Goal: Check status: Check status

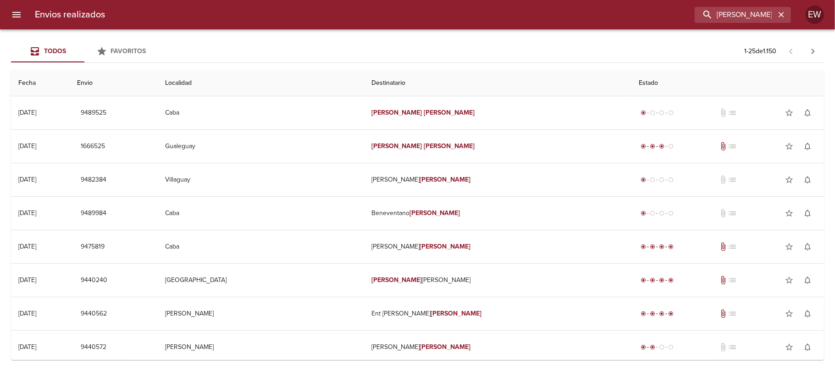
click at [775, 15] on input "[PERSON_NAME]" at bounding box center [734, 15] width 81 height 16
click at [778, 15] on icon "button" at bounding box center [781, 14] width 9 height 9
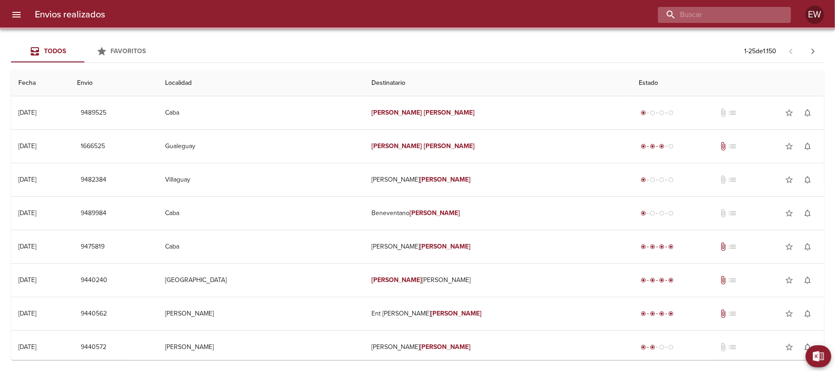
click at [749, 13] on input "buscar" at bounding box center [716, 15] width 117 height 16
paste input "[PERSON_NAME]"
type input "[PERSON_NAME]"
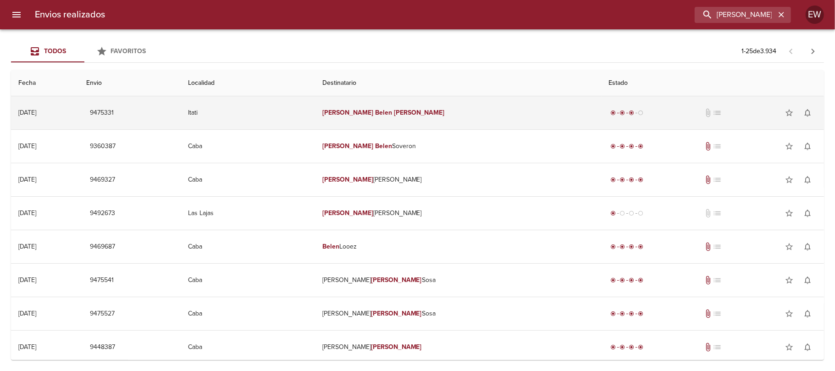
click at [501, 111] on td "[PERSON_NAME]" at bounding box center [458, 112] width 287 height 33
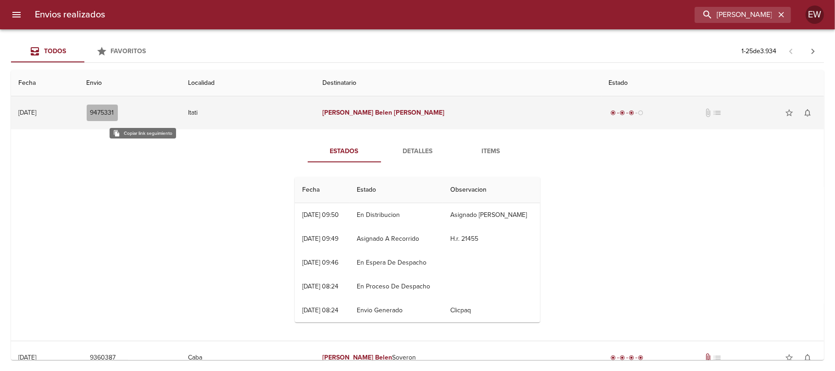
click at [114, 112] on span "9475331" at bounding box center [102, 112] width 24 height 11
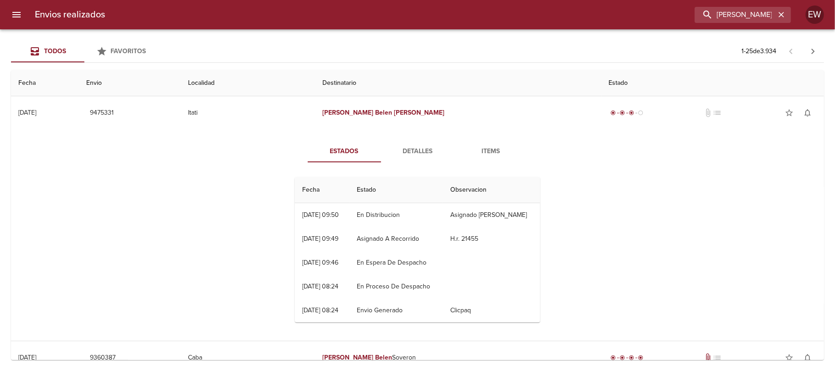
click at [408, 156] on span "Detalles" at bounding box center [417, 151] width 62 height 11
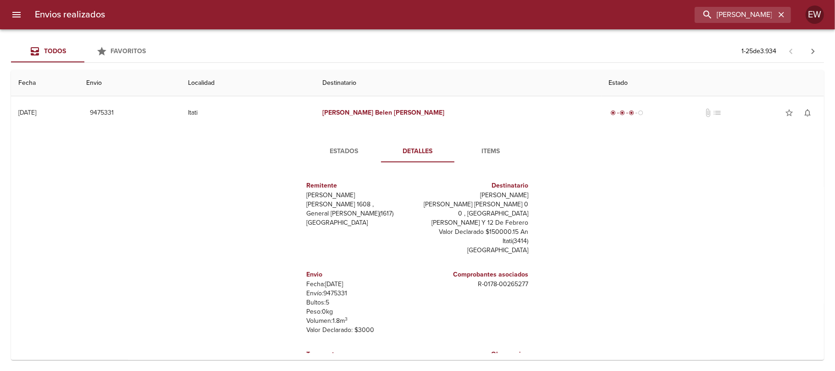
scroll to position [13, 0]
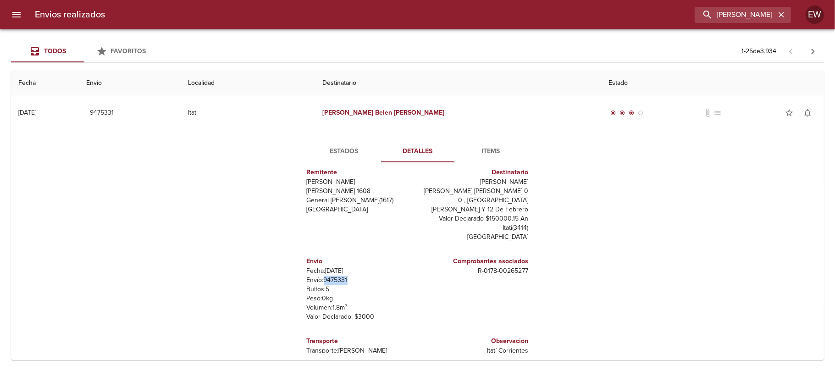
drag, startPoint x: 332, startPoint y: 272, endPoint x: 316, endPoint y: 270, distance: 16.2
click at [316, 276] on p "Envío: 9475331" at bounding box center [360, 280] width 107 height 9
copy p "9475331"
click at [782, 10] on icon "button" at bounding box center [781, 14] width 9 height 9
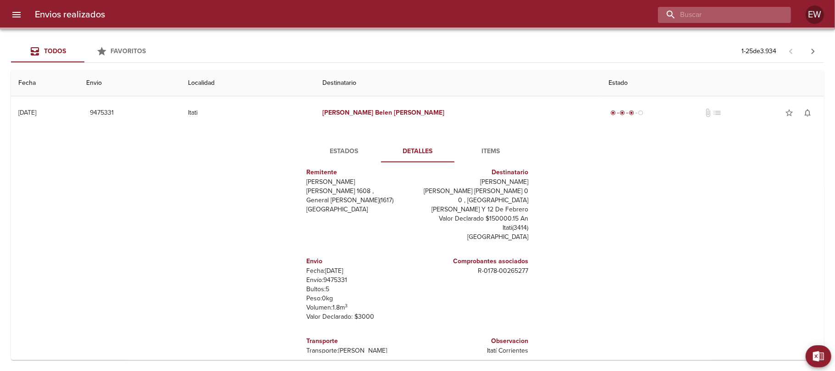
click at [763, 11] on input "buscar" at bounding box center [716, 15] width 117 height 16
paste input "[PERSON_NAME]"
type input "[PERSON_NAME]"
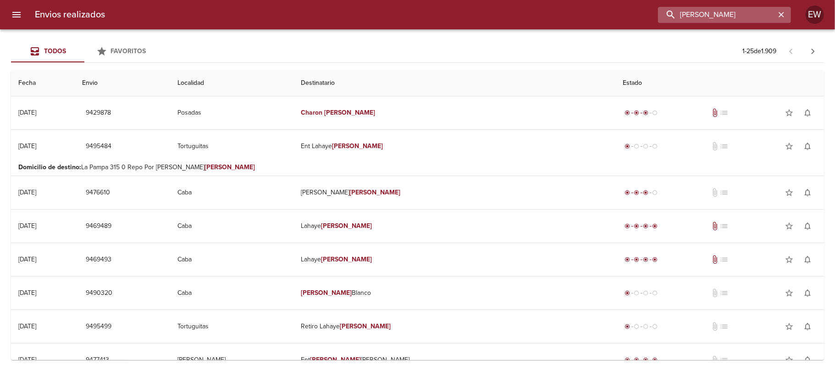
scroll to position [0, 0]
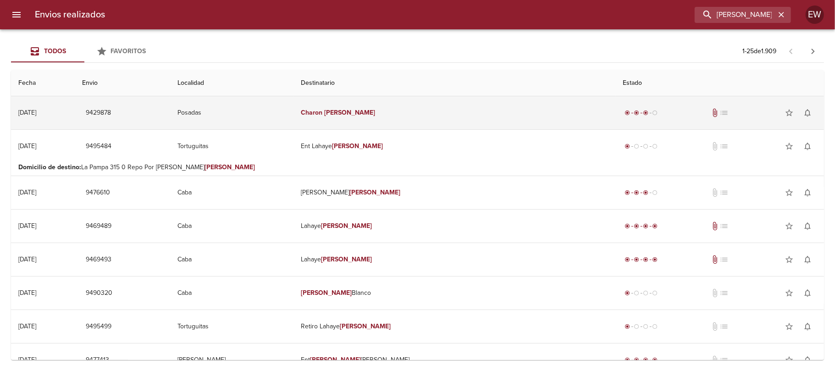
click at [450, 116] on td "[PERSON_NAME]" at bounding box center [455, 112] width 322 height 33
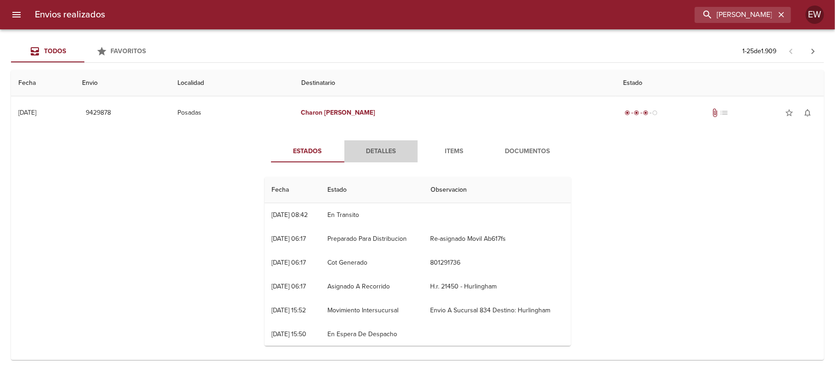
click at [369, 153] on span "Detalles" at bounding box center [381, 151] width 62 height 11
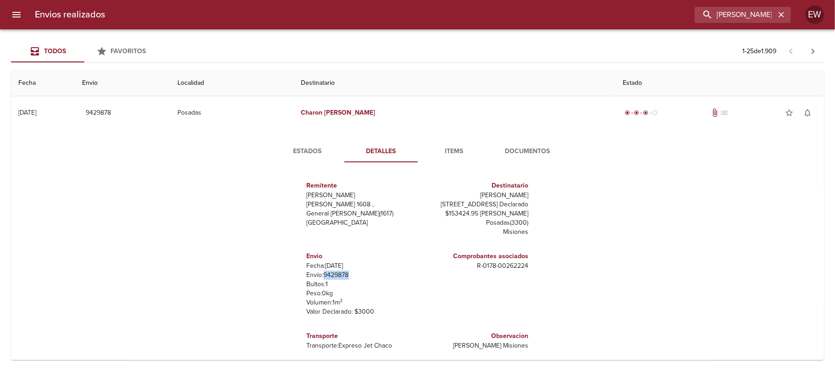
drag, startPoint x: 340, startPoint y: 274, endPoint x: 315, endPoint y: 274, distance: 24.3
click at [315, 274] on p "Envío: 9429878" at bounding box center [360, 274] width 107 height 9
copy p "9429878"
click at [298, 147] on span "Estados" at bounding box center [307, 151] width 62 height 11
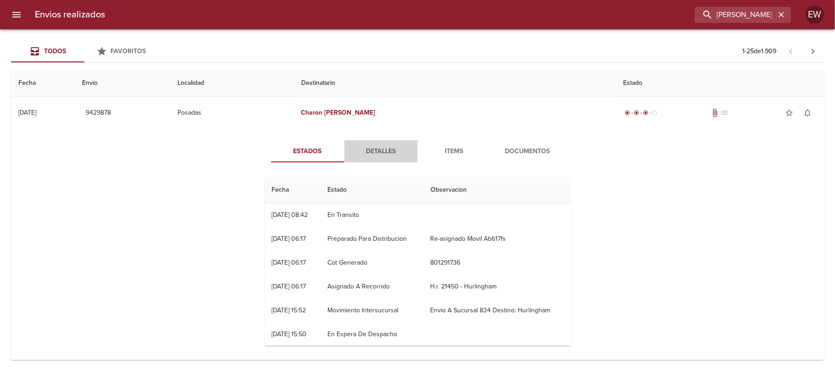
click at [375, 149] on span "Detalles" at bounding box center [381, 151] width 62 height 11
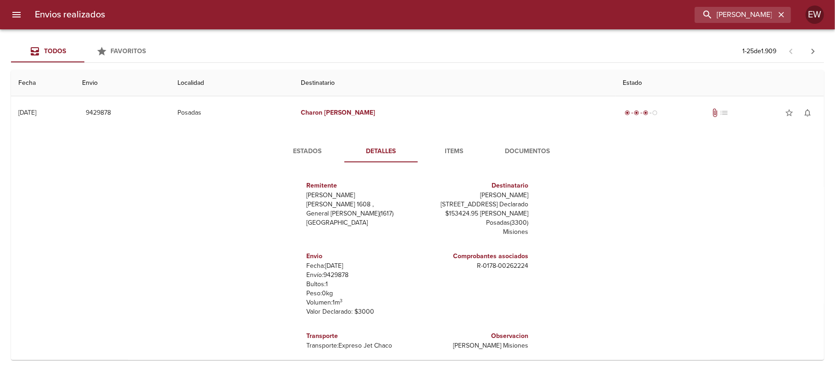
click at [292, 149] on span "Estados" at bounding box center [307, 151] width 62 height 11
